Goal: Information Seeking & Learning: Learn about a topic

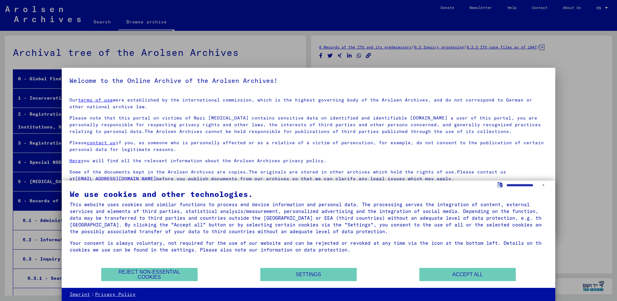
scroll to position [10256, 0]
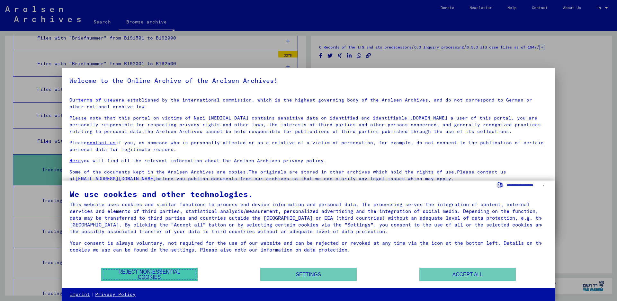
click at [167, 277] on button "Reject non-essential cookies" at bounding box center [149, 274] width 96 height 13
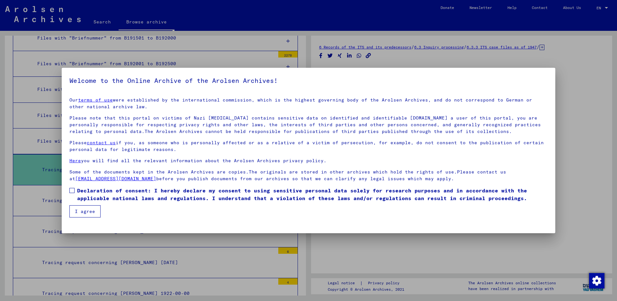
click at [72, 190] on span at bounding box center [71, 190] width 5 height 5
click at [84, 206] on button "I agree" at bounding box center [84, 211] width 31 height 12
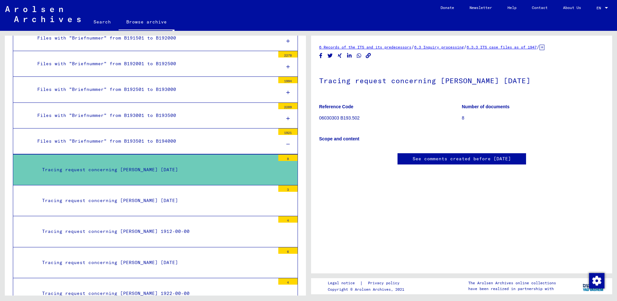
click at [141, 164] on div "Tracing request concerning [PERSON_NAME] [DATE]" at bounding box center [156, 170] width 238 height 13
click at [536, 49] on link "6.3.3 ITS case files as of 1947" at bounding box center [502, 47] width 70 height 5
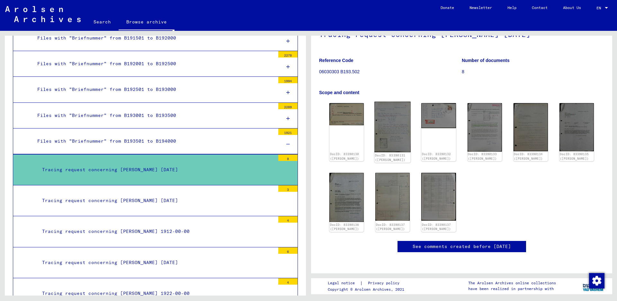
scroll to position [63, 0]
click at [354, 102] on img at bounding box center [347, 113] width 36 height 23
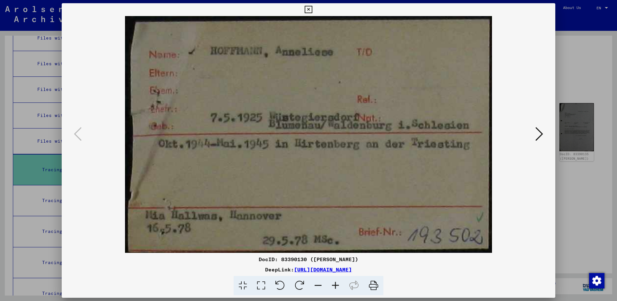
click at [538, 134] on icon at bounding box center [540, 133] width 8 height 15
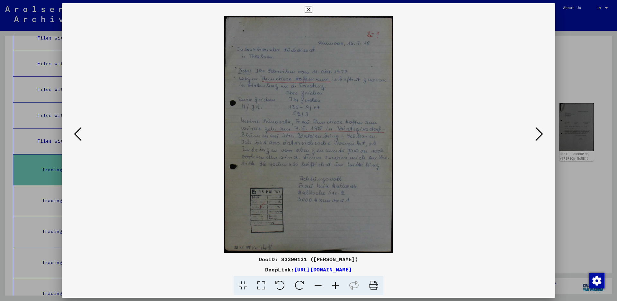
click at [538, 133] on icon at bounding box center [540, 133] width 8 height 15
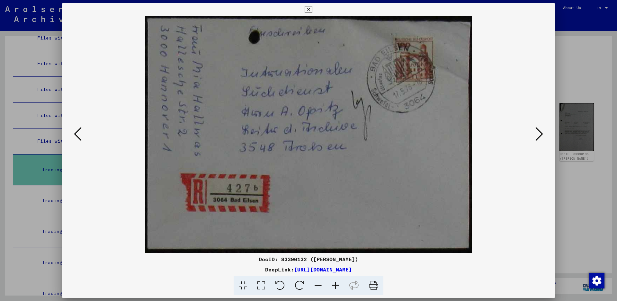
click at [538, 133] on icon at bounding box center [540, 133] width 8 height 15
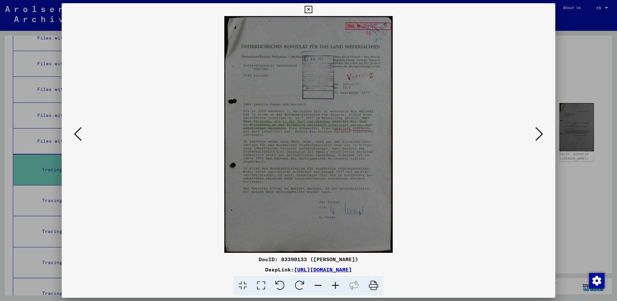
click at [538, 133] on icon at bounding box center [540, 133] width 8 height 15
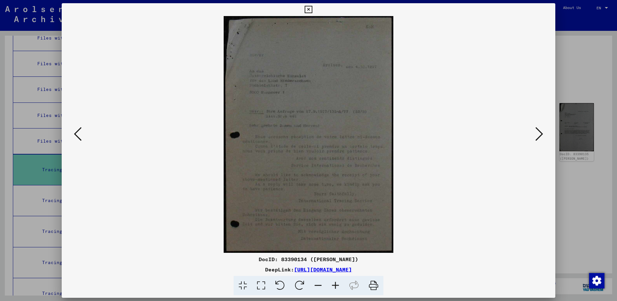
click at [538, 133] on icon at bounding box center [540, 133] width 8 height 15
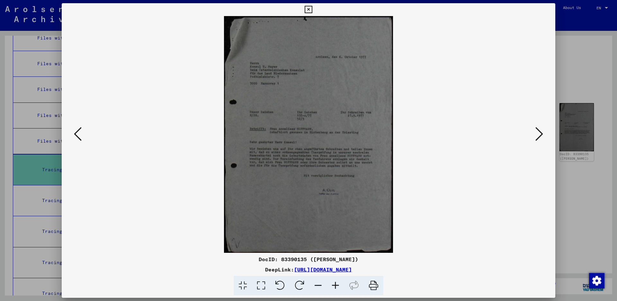
click at [312, 11] on icon at bounding box center [308, 10] width 7 height 8
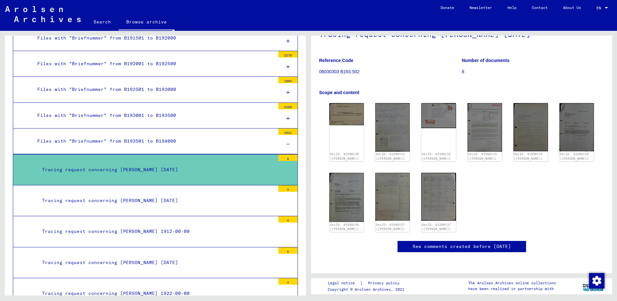
click at [141, 142] on div "Files with "Briefnummer" from B193501 to B194000" at bounding box center [153, 141] width 243 height 13
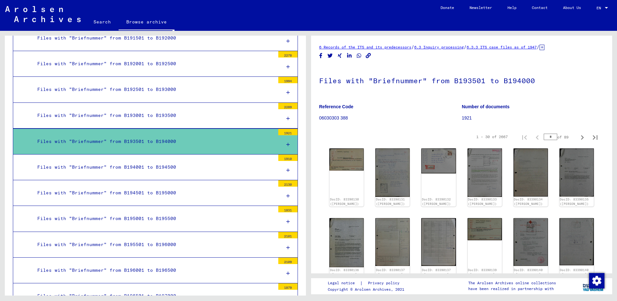
click at [153, 112] on div "Files with "Briefnummer" from B193001 to B193500" at bounding box center [153, 115] width 243 height 13
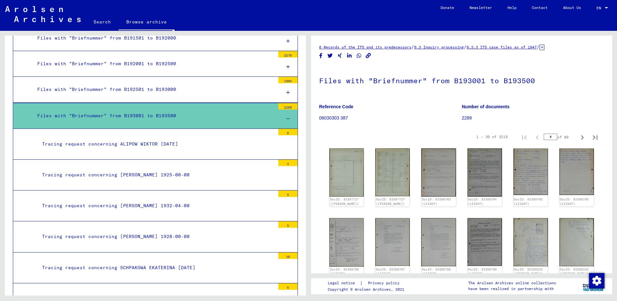
click at [157, 88] on div "Files with "Briefnummer" from B192501 to B193000" at bounding box center [153, 89] width 243 height 13
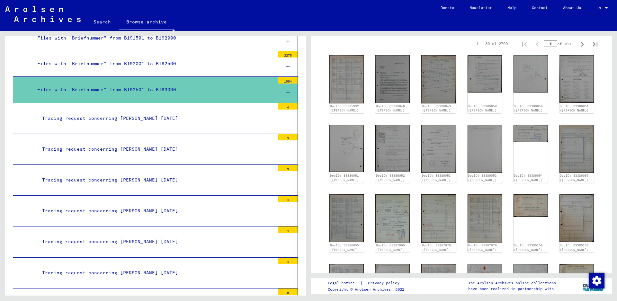
scroll to position [96, 0]
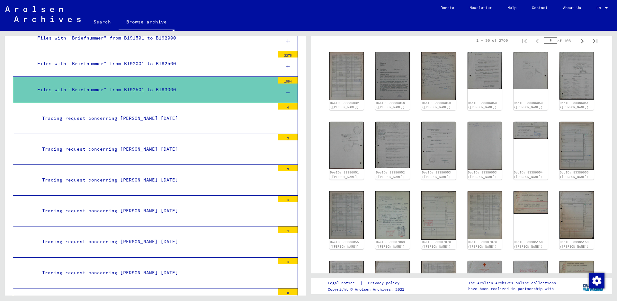
click at [155, 144] on div "Tracing request concerning [PERSON_NAME] [DATE]" at bounding box center [156, 149] width 238 height 13
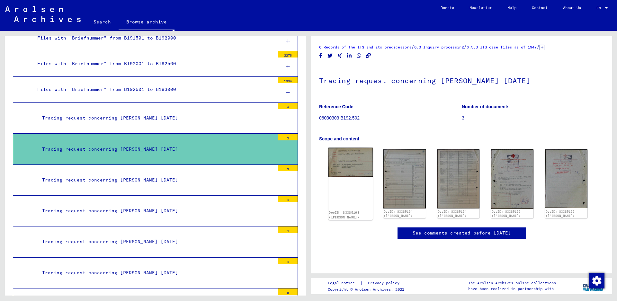
click at [364, 166] on img at bounding box center [351, 162] width 44 height 29
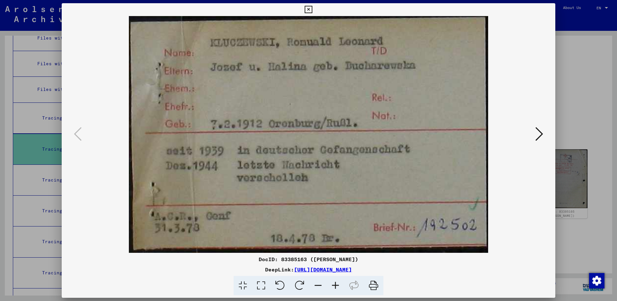
click at [538, 137] on icon at bounding box center [540, 133] width 8 height 15
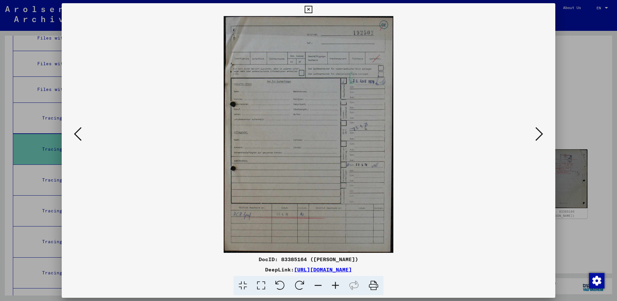
click at [538, 136] on icon at bounding box center [540, 133] width 8 height 15
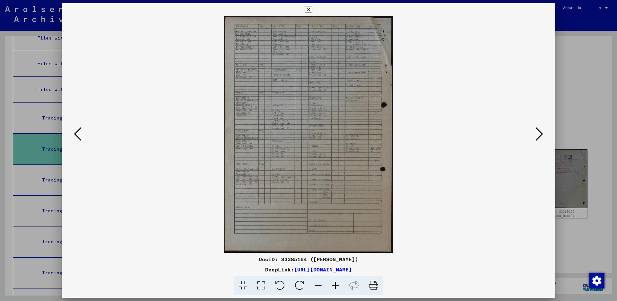
click at [538, 136] on icon at bounding box center [540, 133] width 8 height 15
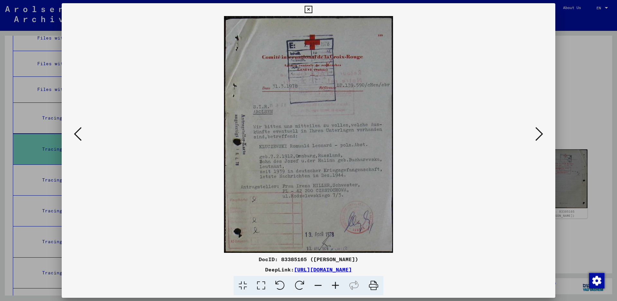
click at [538, 136] on icon at bounding box center [540, 133] width 8 height 15
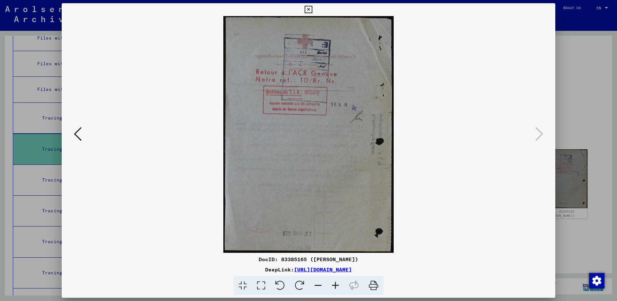
click at [538, 136] on icon at bounding box center [540, 133] width 8 height 15
click at [312, 9] on icon at bounding box center [308, 10] width 7 height 8
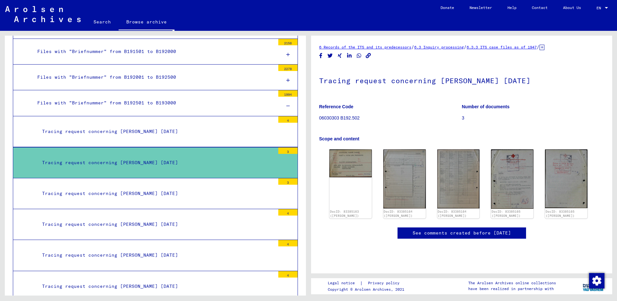
scroll to position [10288, 0]
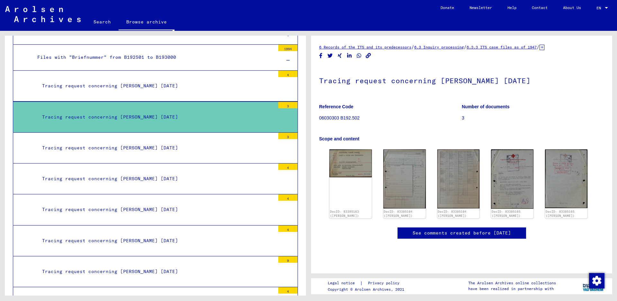
click at [181, 142] on div "Tracing request concerning [PERSON_NAME] [DATE]" at bounding box center [156, 148] width 238 height 13
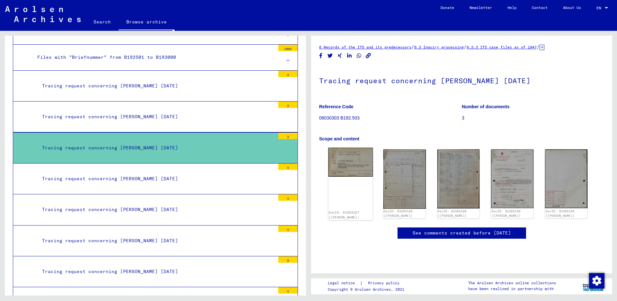
click at [361, 162] on img at bounding box center [351, 162] width 44 height 29
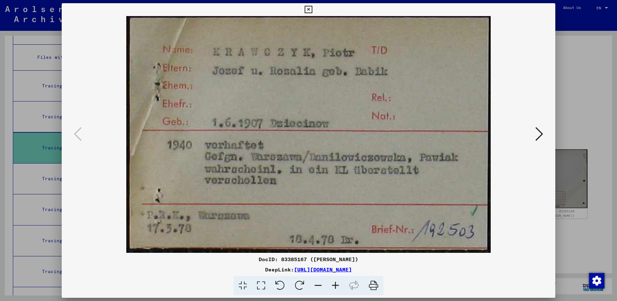
click at [537, 134] on icon at bounding box center [540, 133] width 8 height 15
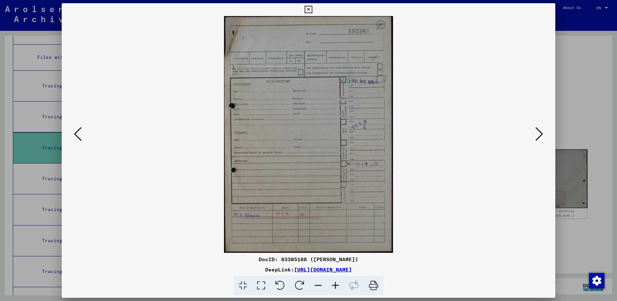
click at [539, 136] on icon at bounding box center [540, 133] width 8 height 15
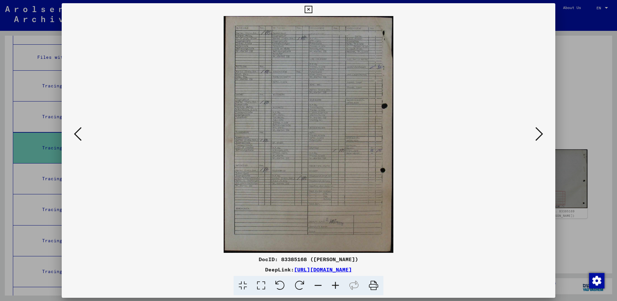
click at [539, 136] on icon at bounding box center [540, 133] width 8 height 15
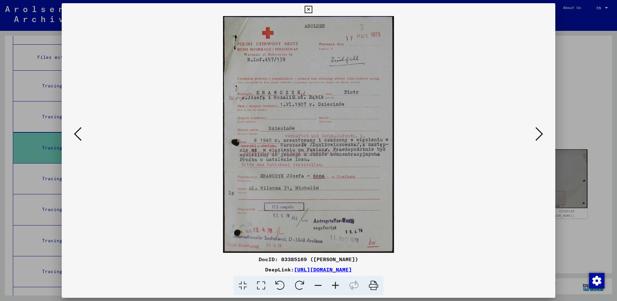
click at [534, 135] on button at bounding box center [540, 134] width 12 height 18
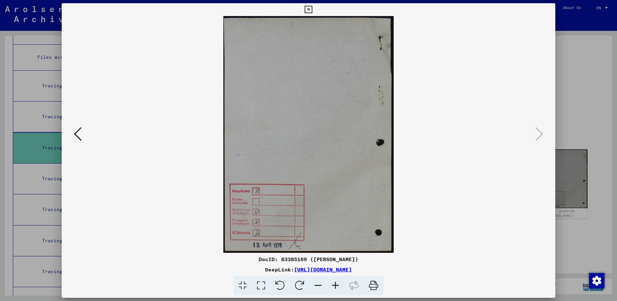
click at [312, 11] on icon at bounding box center [308, 10] width 7 height 8
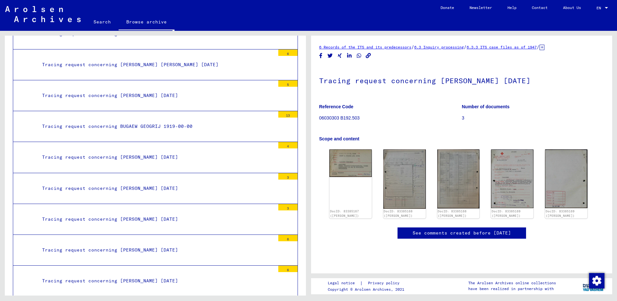
scroll to position [11671, 0]
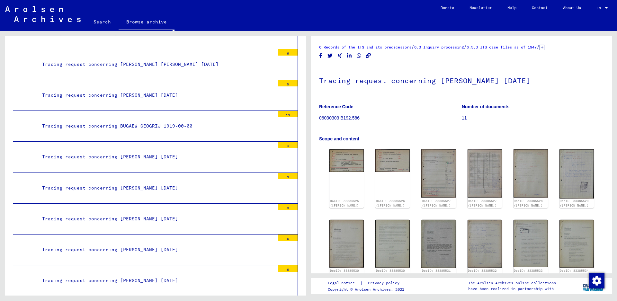
scroll to position [129, 0]
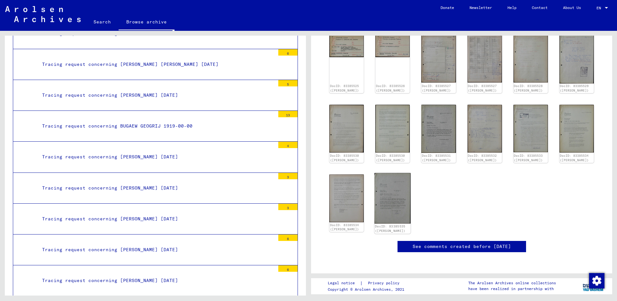
click at [387, 184] on img at bounding box center [393, 198] width 36 height 50
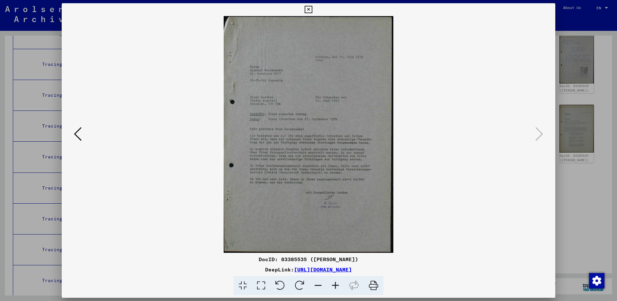
click at [75, 134] on icon at bounding box center [78, 133] width 8 height 15
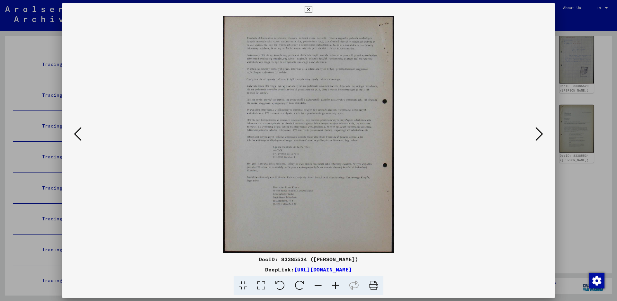
click at [76, 134] on icon at bounding box center [78, 133] width 8 height 15
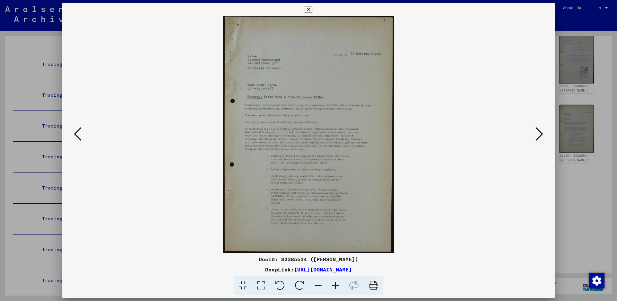
click at [76, 134] on icon at bounding box center [78, 133] width 8 height 15
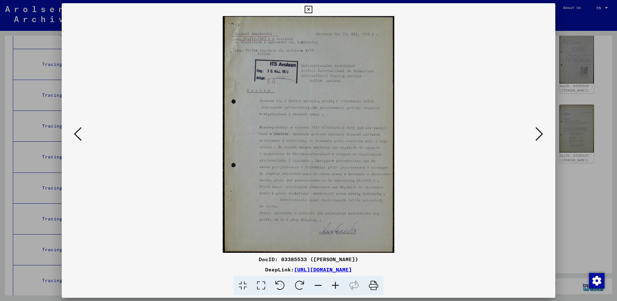
click at [312, 11] on icon at bounding box center [308, 10] width 7 height 8
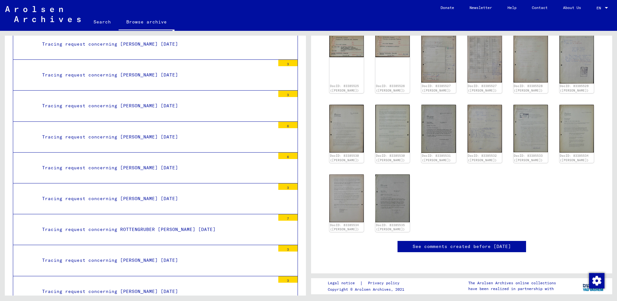
scroll to position [12217, 0]
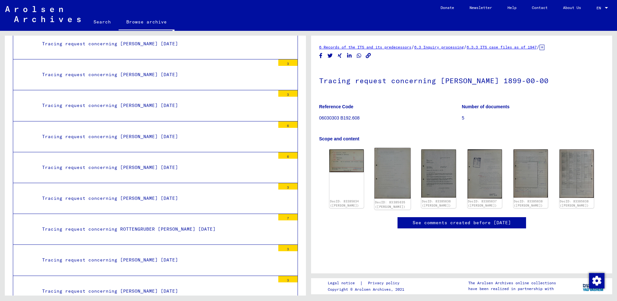
click at [388, 169] on img at bounding box center [393, 173] width 36 height 51
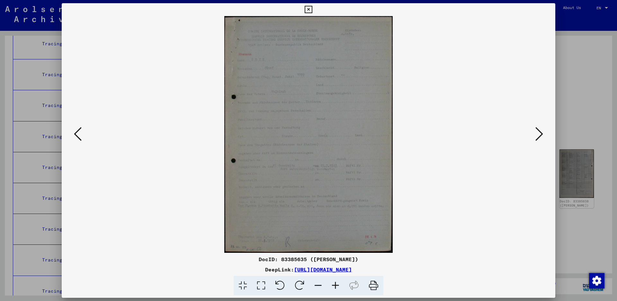
click at [538, 132] on icon at bounding box center [540, 133] width 8 height 15
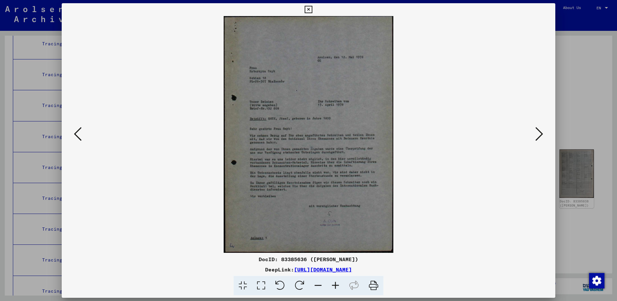
click at [538, 132] on icon at bounding box center [540, 133] width 8 height 15
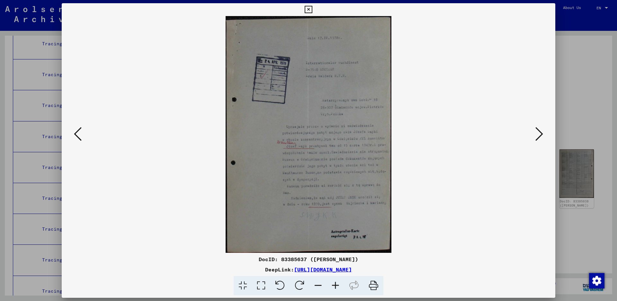
click at [312, 6] on icon at bounding box center [308, 10] width 7 height 8
